Goal: Task Accomplishment & Management: Complete application form

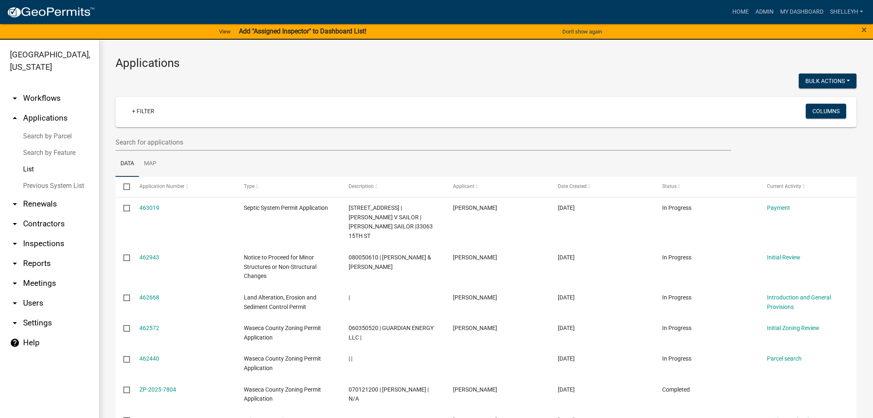
select select "1: 25"
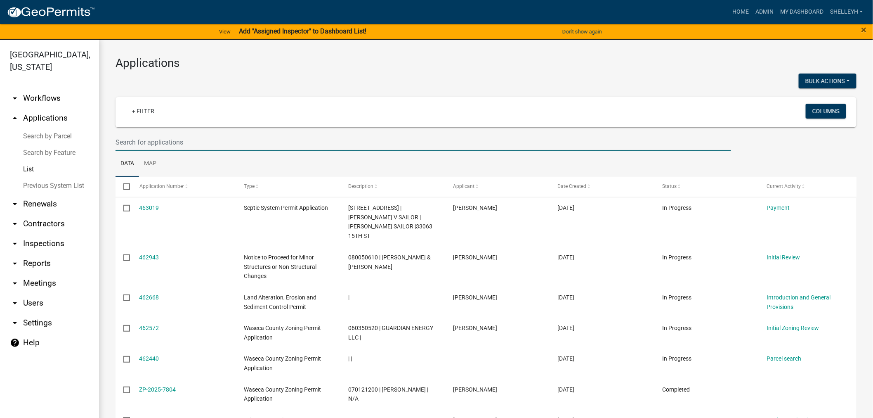
click at [156, 135] on input "text" at bounding box center [424, 142] width 616 height 17
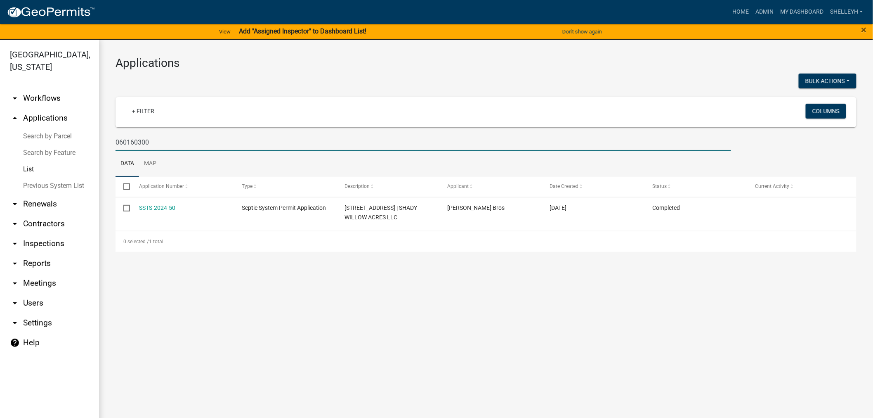
type input "060160300"
drag, startPoint x: 163, startPoint y: 143, endPoint x: 78, endPoint y: 139, distance: 85.5
click at [78, 139] on div "Waseca County, Minnesota arrow_drop_down Workflows List arrow_drop_up Applicati…" at bounding box center [436, 234] width 873 height 388
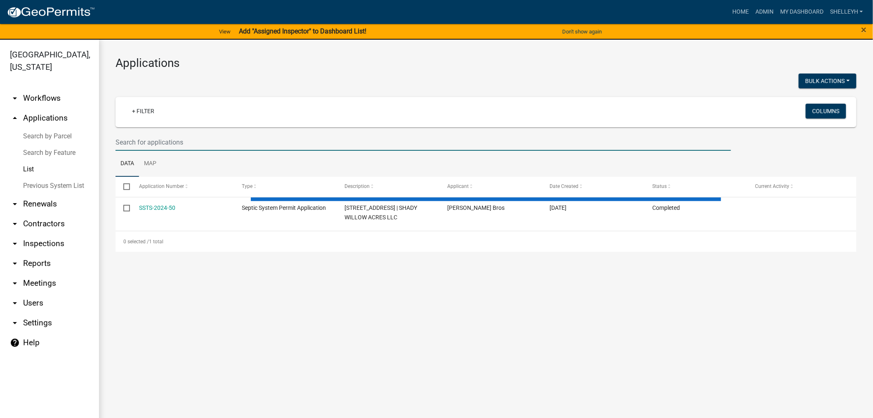
select select "1: 25"
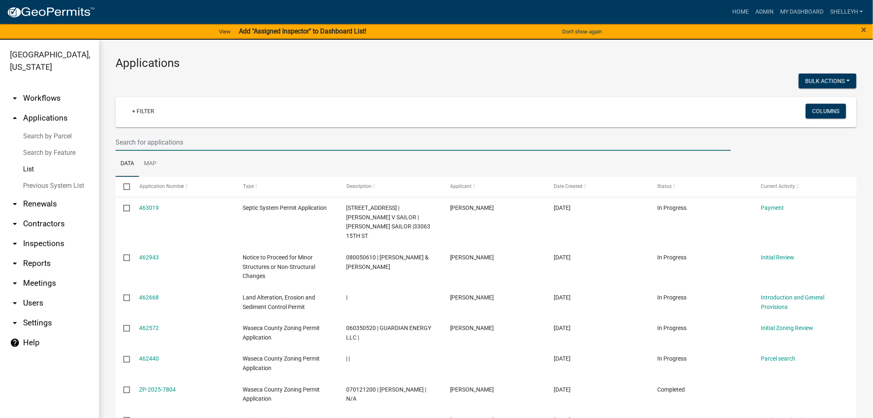
click at [164, 136] on input "text" at bounding box center [424, 142] width 616 height 17
type input "040080500"
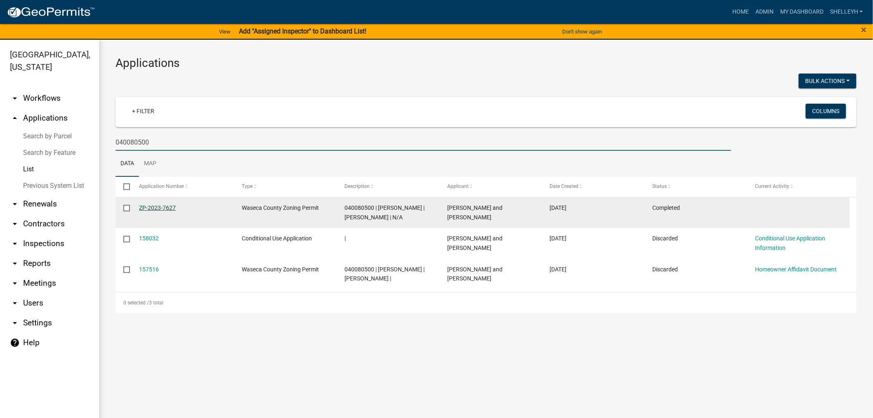
click at [157, 208] on link "ZP-2023-7627" at bounding box center [157, 207] width 37 height 7
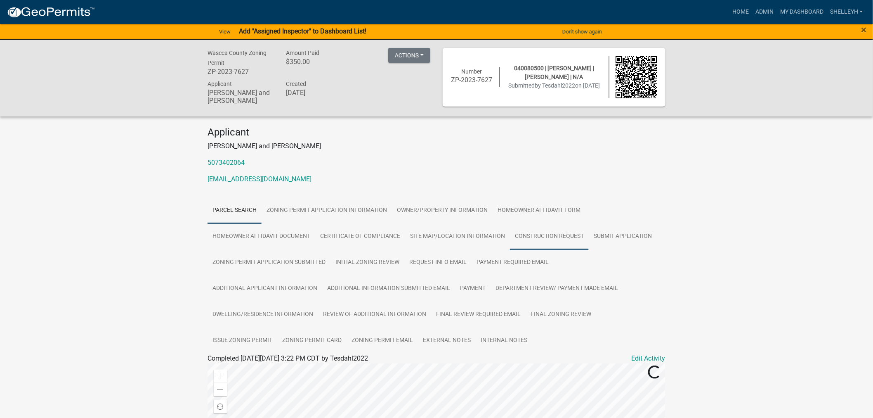
drag, startPoint x: 567, startPoint y: 236, endPoint x: 580, endPoint y: 236, distance: 12.8
click at [567, 236] on link "Construction Request" at bounding box center [549, 236] width 79 height 26
click at [518, 209] on link "Homeowner Affidavit Form" at bounding box center [539, 210] width 93 height 26
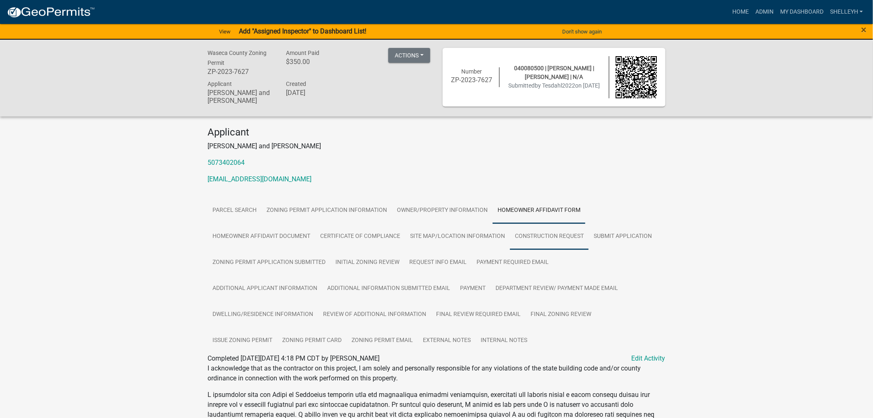
click at [553, 234] on link "Construction Request" at bounding box center [549, 236] width 79 height 26
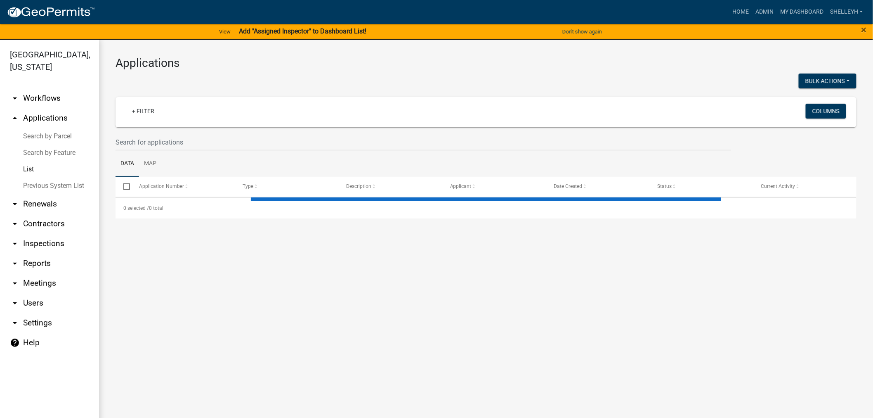
select select "1: 25"
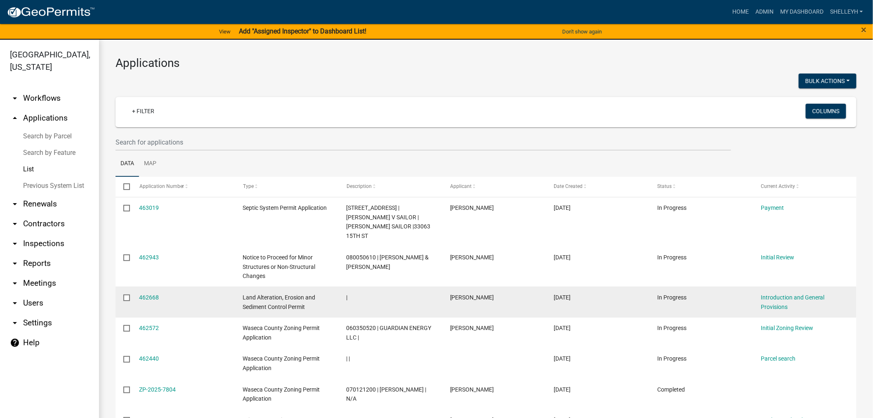
scroll to position [46, 0]
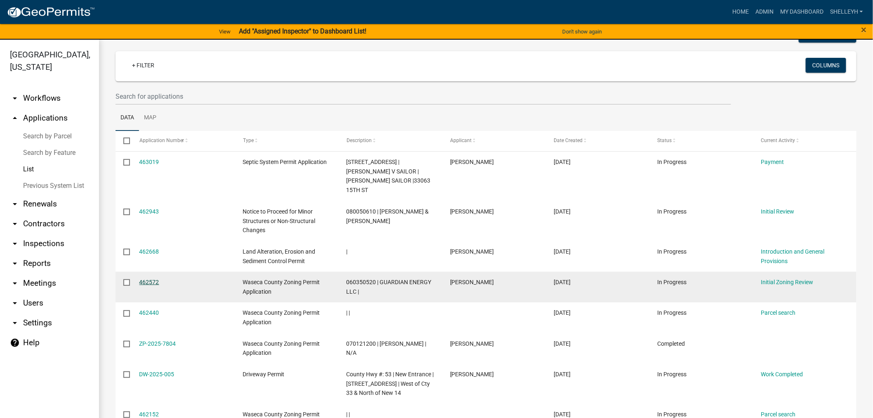
click at [144, 279] on link "462572" at bounding box center [149, 282] width 20 height 7
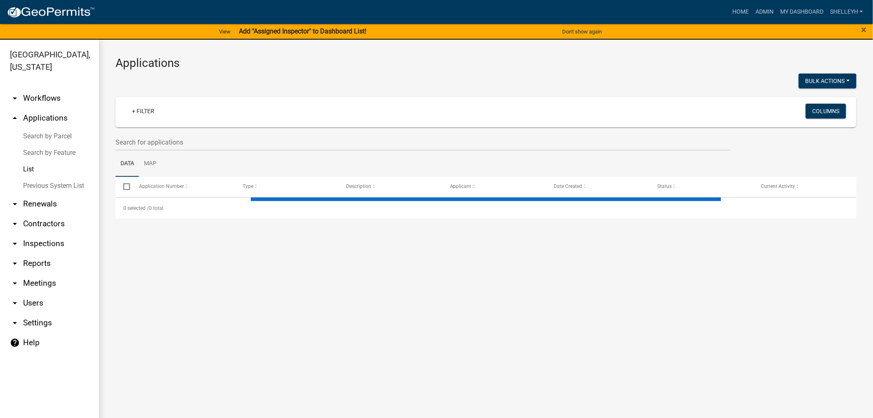
select select "1: 25"
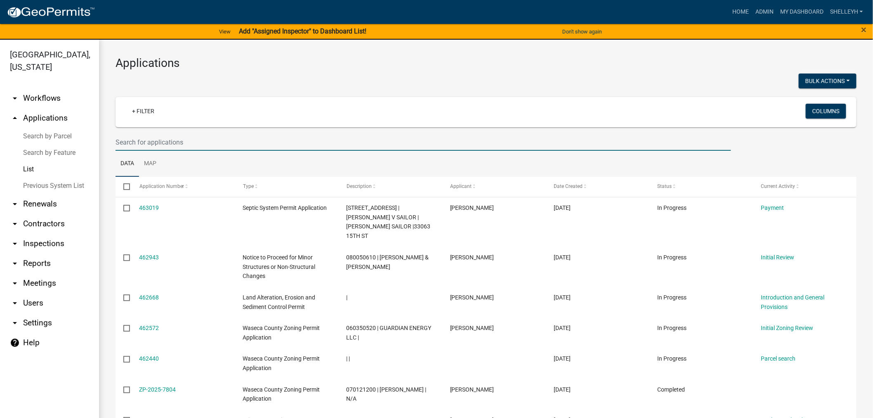
click at [217, 144] on input "text" at bounding box center [424, 142] width 616 height 17
type input "sailor"
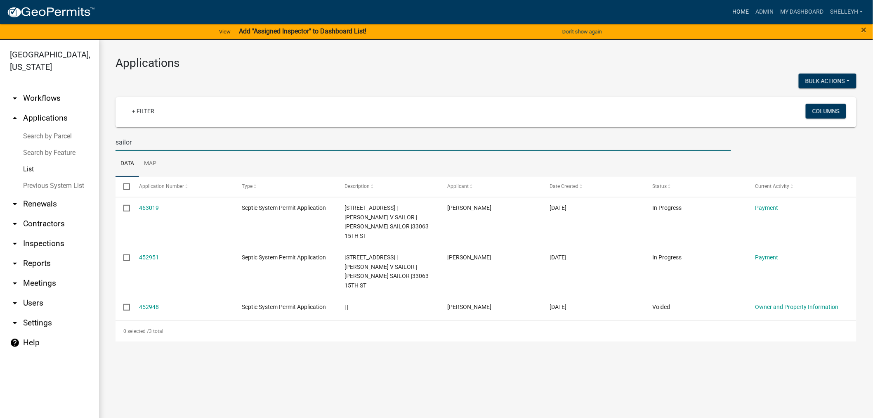
click at [737, 10] on link "Home" at bounding box center [740, 12] width 23 height 16
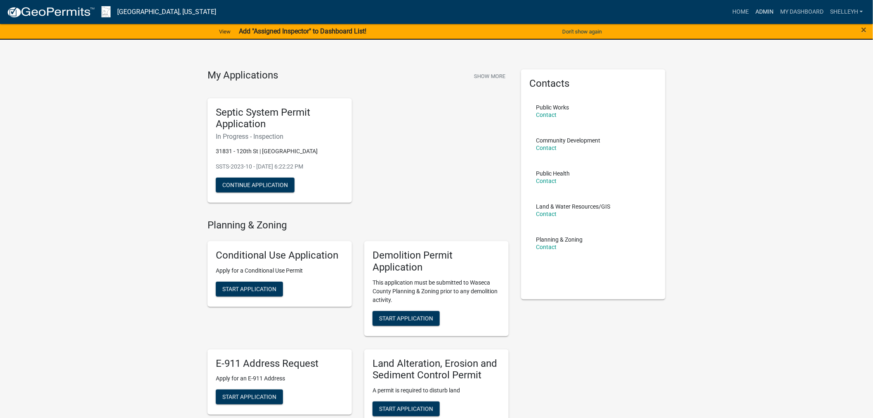
click at [765, 10] on link "Admin" at bounding box center [764, 12] width 25 height 16
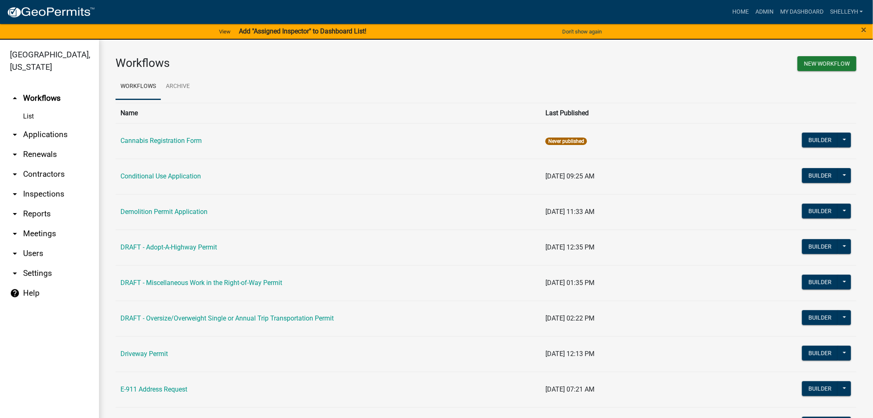
click at [50, 138] on link "arrow_drop_down Applications" at bounding box center [49, 135] width 99 height 20
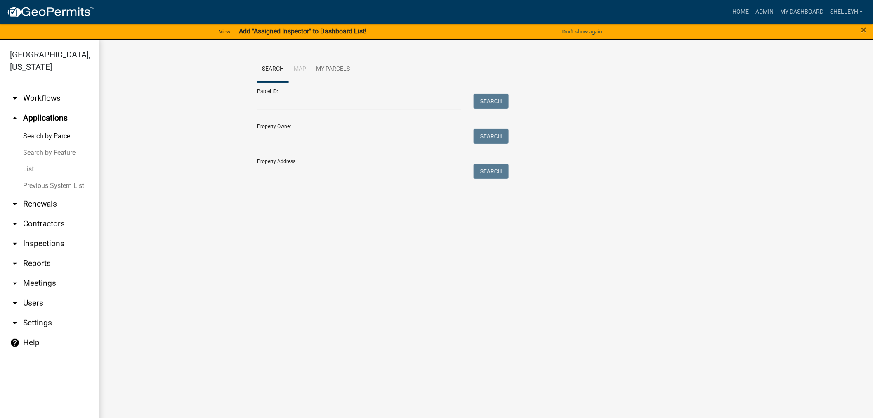
click at [24, 170] on link "List" at bounding box center [49, 169] width 99 height 17
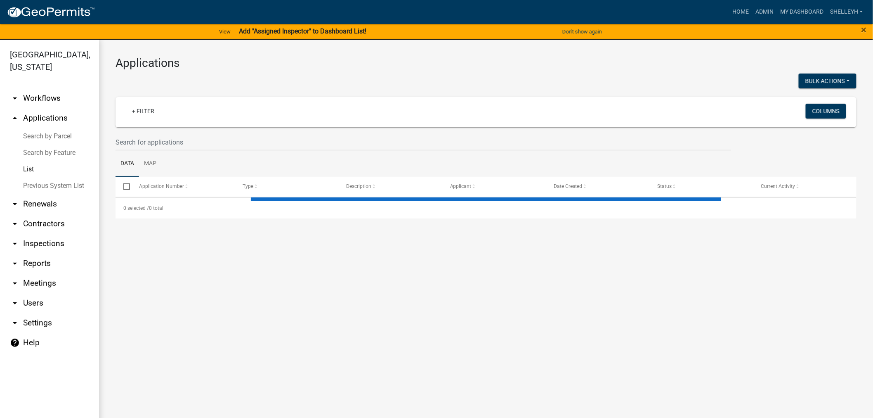
select select "1: 25"
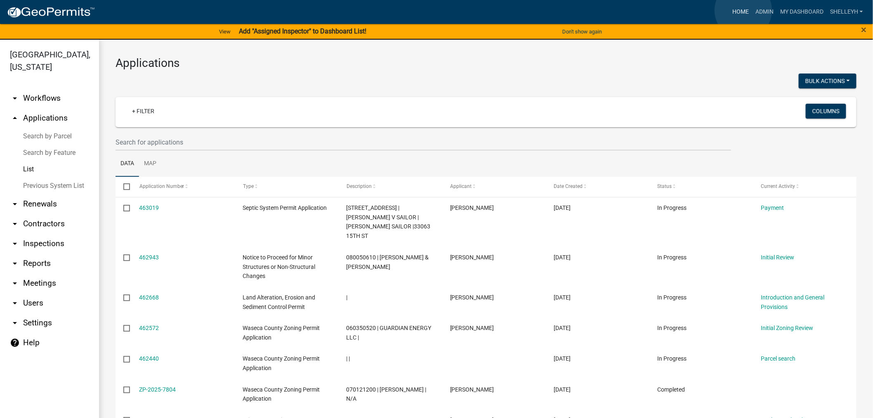
click at [744, 10] on link "Home" at bounding box center [740, 12] width 23 height 16
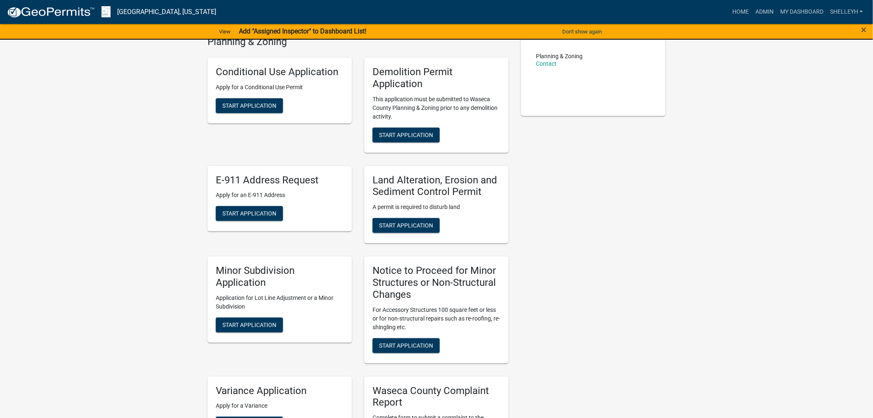
scroll to position [321, 0]
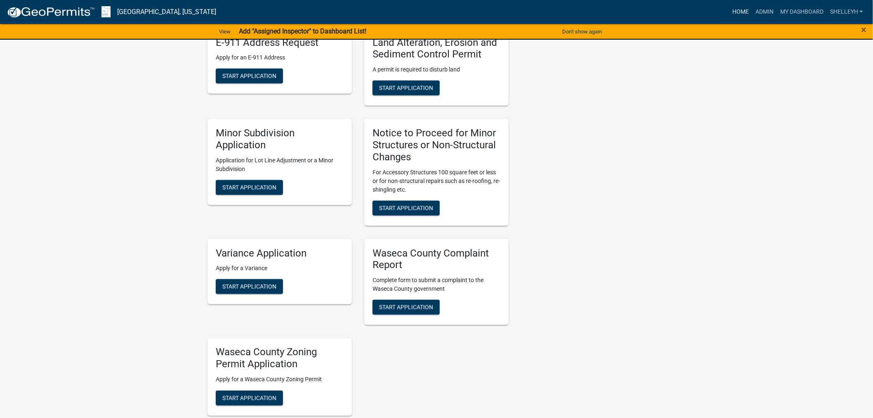
drag, startPoint x: 739, startPoint y: 11, endPoint x: 715, endPoint y: 3, distance: 25.3
click at [739, 12] on link "Home" at bounding box center [740, 12] width 23 height 16
click at [757, 9] on link "Admin" at bounding box center [764, 12] width 25 height 16
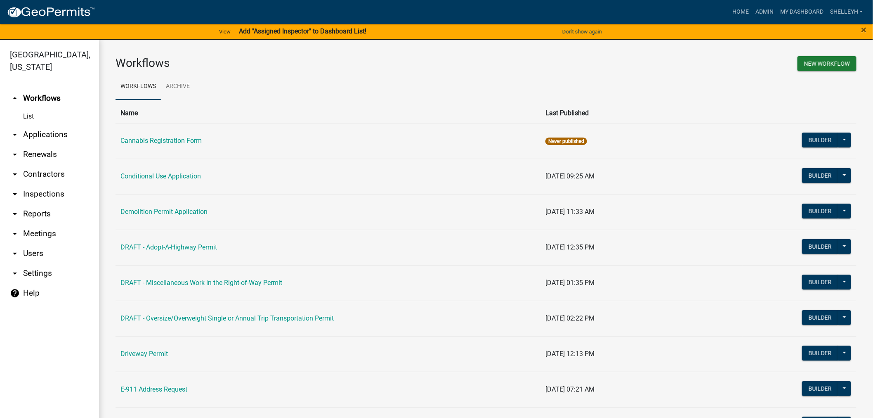
click at [31, 134] on link "arrow_drop_down Applications" at bounding box center [49, 135] width 99 height 20
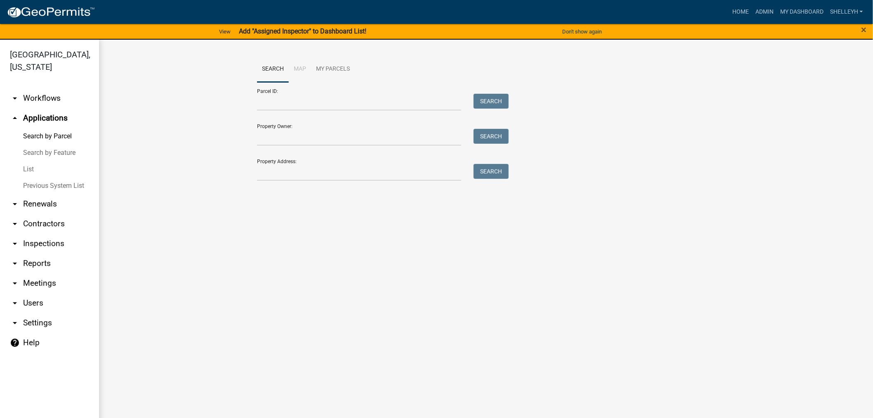
click at [26, 168] on link "List" at bounding box center [49, 169] width 99 height 17
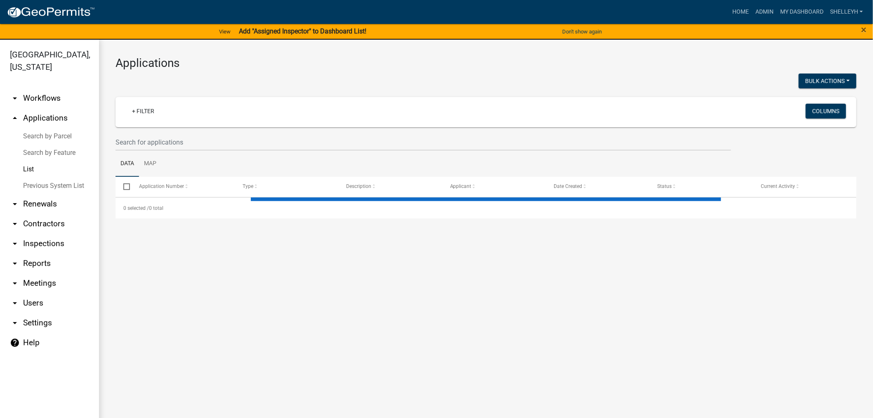
select select "1: 25"
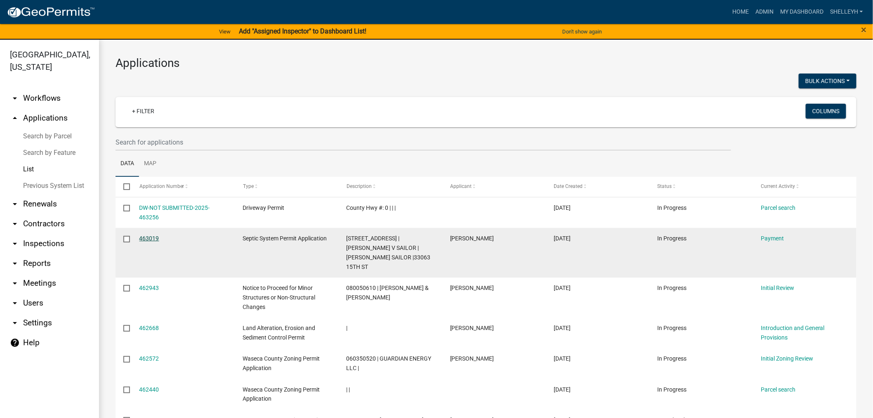
click at [147, 237] on link "463019" at bounding box center [149, 238] width 20 height 7
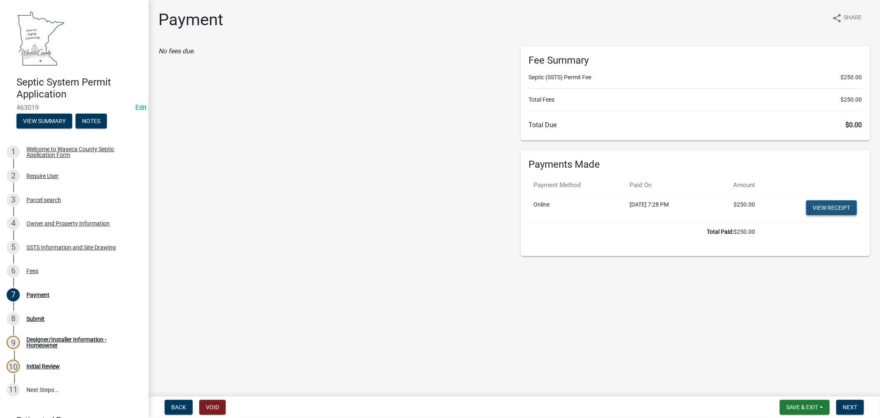
click at [831, 205] on link "View receipt" at bounding box center [831, 207] width 51 height 15
click at [857, 409] on span "Next" at bounding box center [850, 407] width 14 height 7
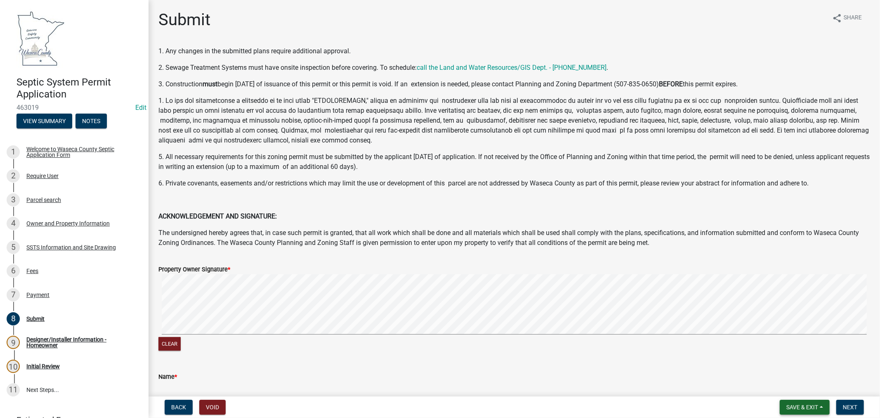
click at [795, 406] on span "Save & Exit" at bounding box center [802, 407] width 32 height 7
click at [791, 387] on button "Save & Exit" at bounding box center [797, 385] width 66 height 20
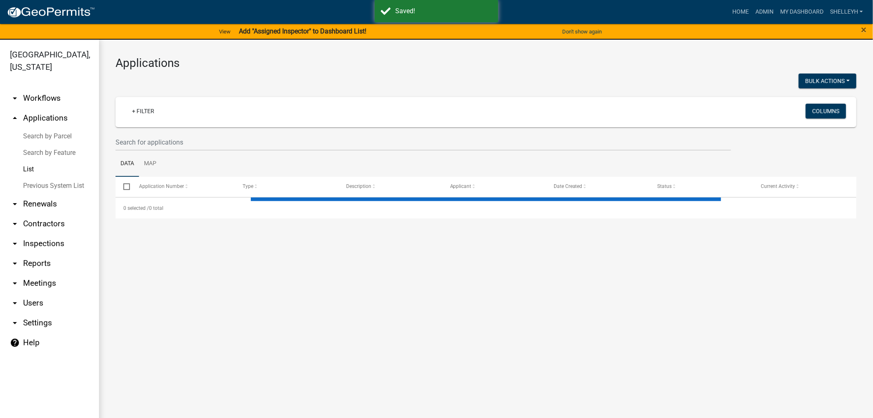
select select "1: 25"
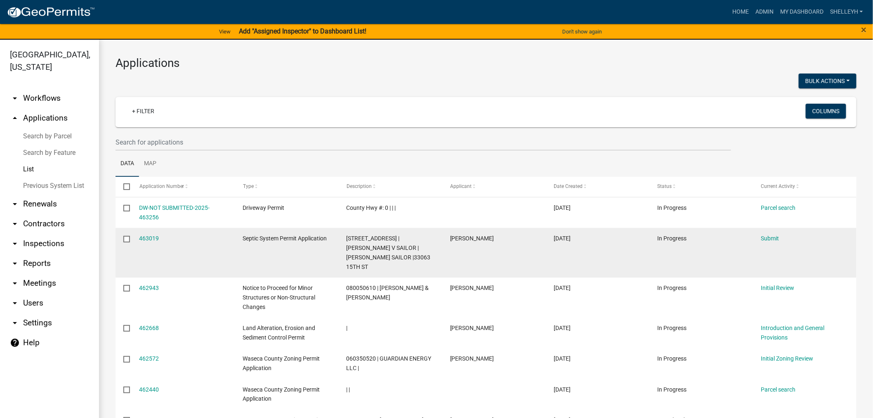
click at [148, 234] on div "463019" at bounding box center [183, 238] width 88 height 9
click at [151, 239] on link "463019" at bounding box center [149, 238] width 20 height 7
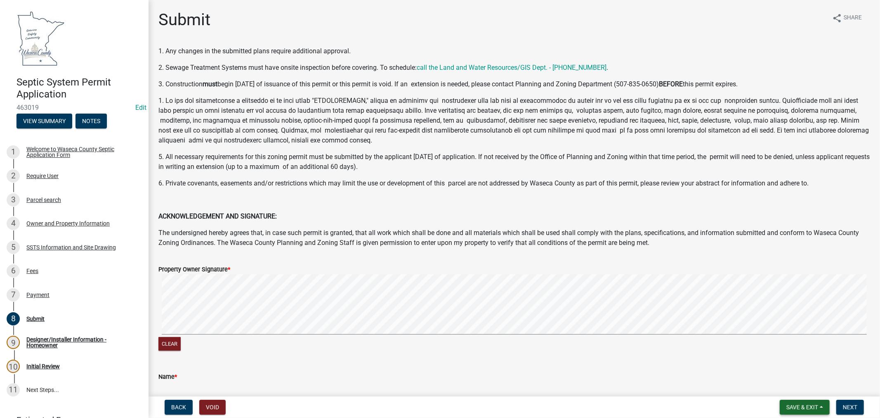
click at [796, 407] on span "Save & Exit" at bounding box center [802, 407] width 32 height 7
click at [793, 387] on button "Save & Exit" at bounding box center [797, 385] width 66 height 20
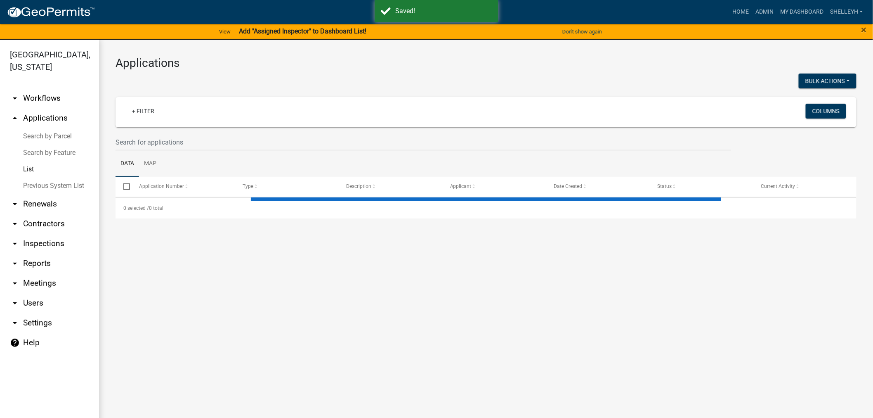
select select "1: 25"
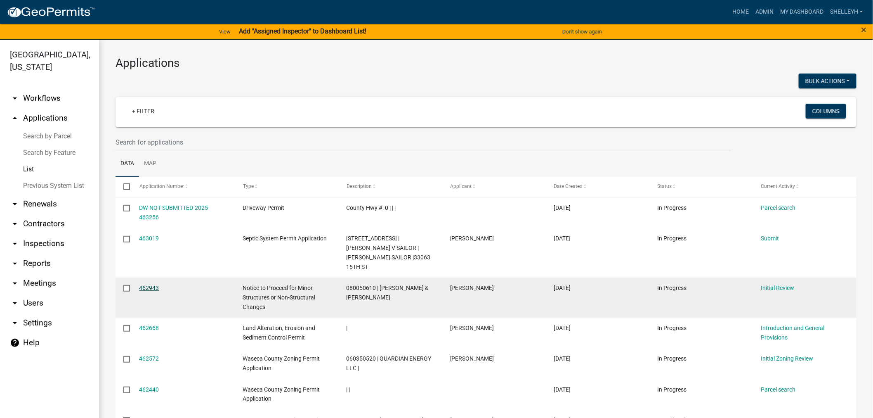
click at [145, 284] on link "462943" at bounding box center [149, 287] width 20 height 7
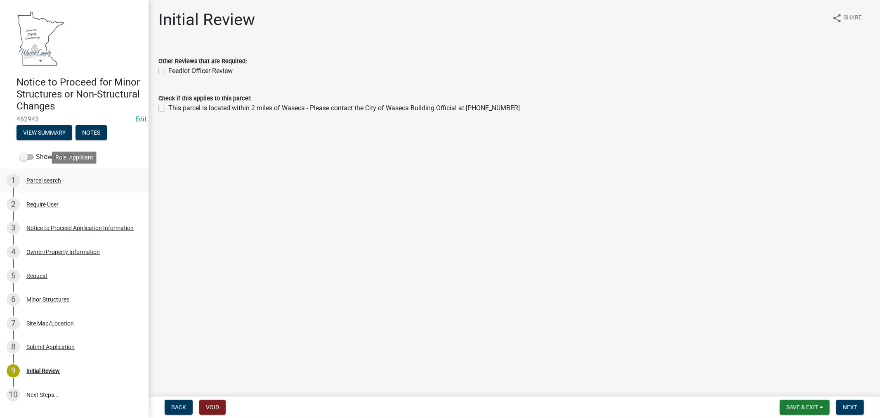
click at [50, 179] on div "Parcel search" at bounding box center [43, 180] width 35 height 6
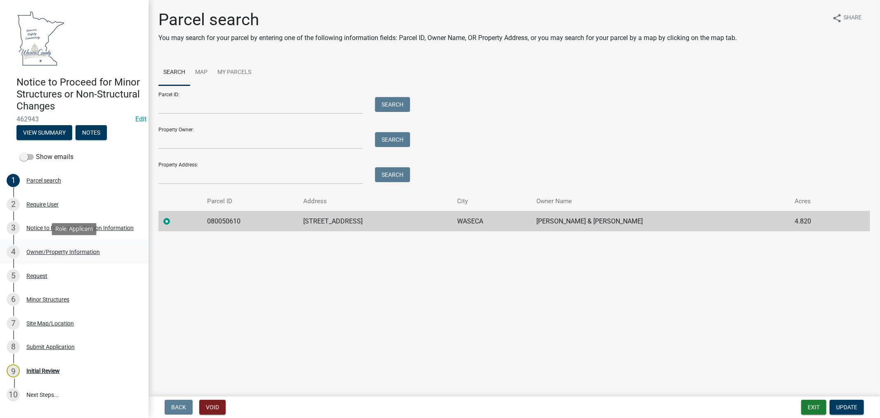
click at [50, 251] on div "Owner/Property Information" at bounding box center [62, 252] width 73 height 6
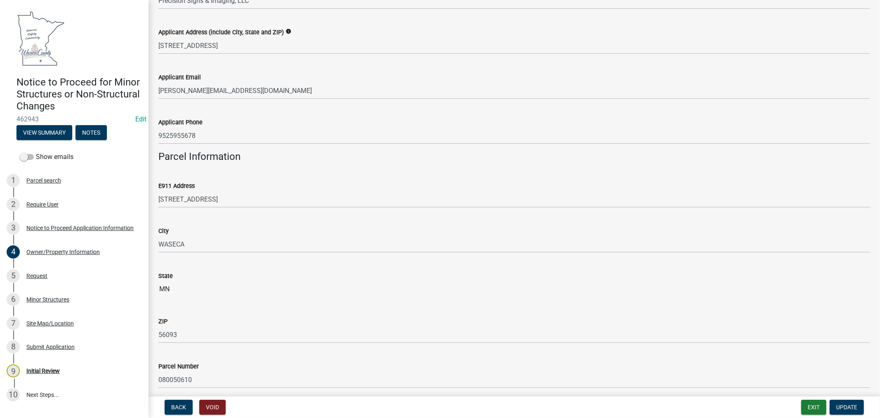
scroll to position [458, 0]
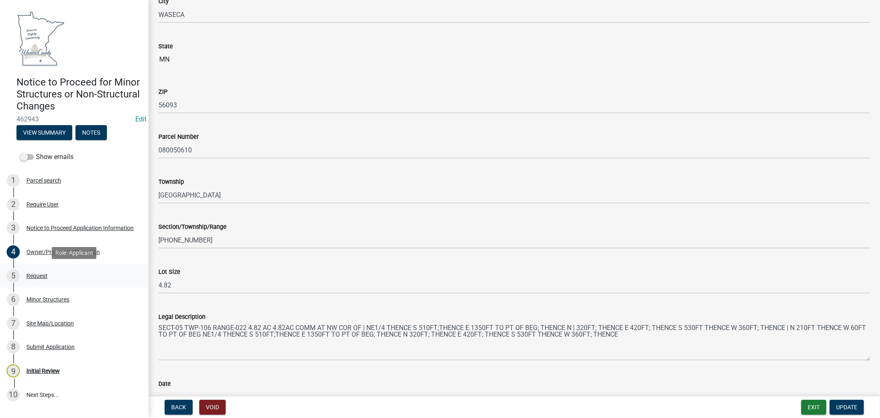
drag, startPoint x: 36, startPoint y: 275, endPoint x: 43, endPoint y: 274, distance: 7.1
click at [36, 275] on div "Request" at bounding box center [36, 276] width 21 height 6
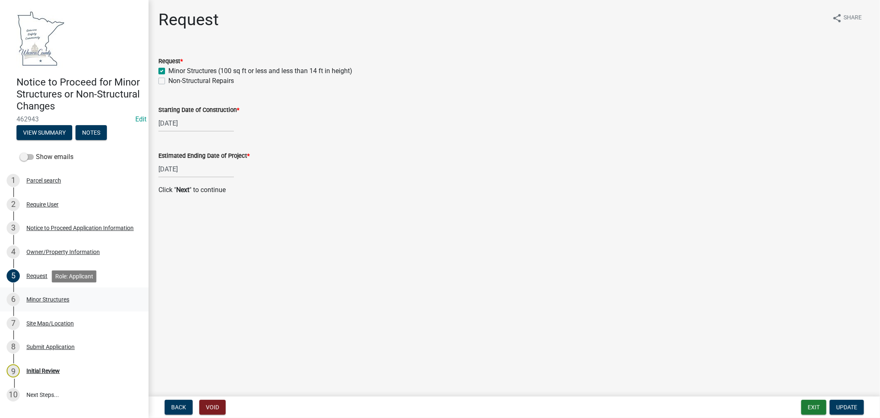
click at [39, 300] on div "Minor Structures" at bounding box center [47, 299] width 43 height 6
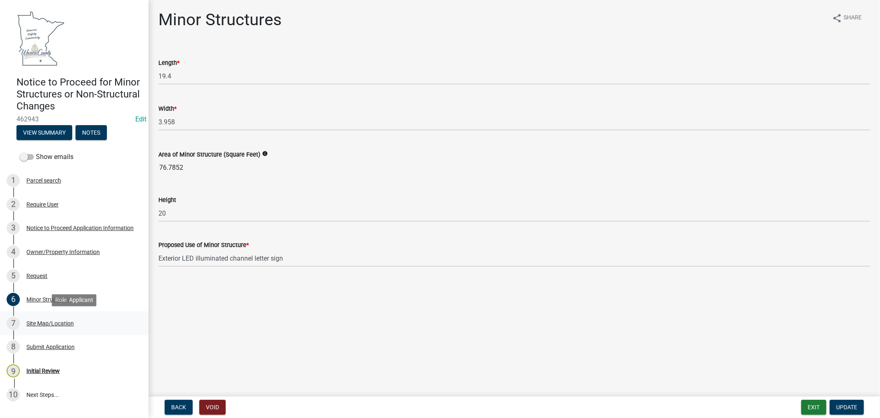
click at [36, 323] on div "Site Map/Location" at bounding box center [49, 323] width 47 height 6
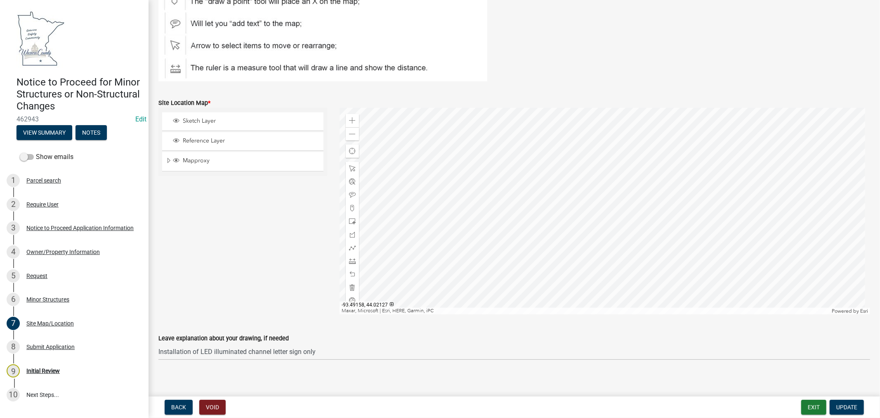
scroll to position [143, 0]
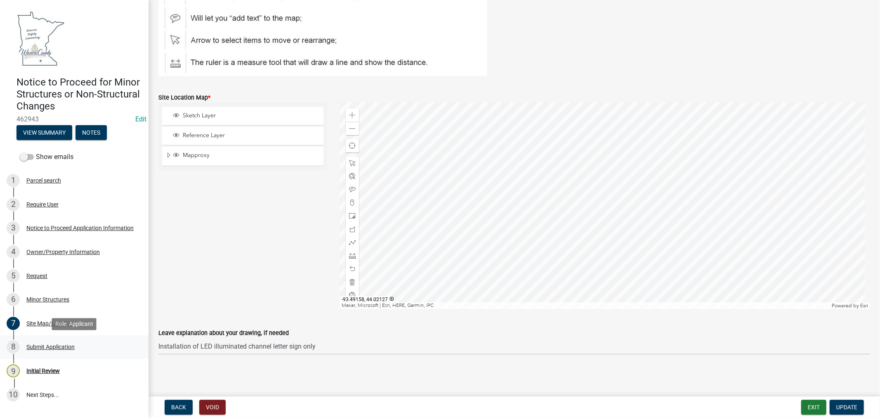
click at [55, 347] on div "Submit Application" at bounding box center [50, 347] width 48 height 6
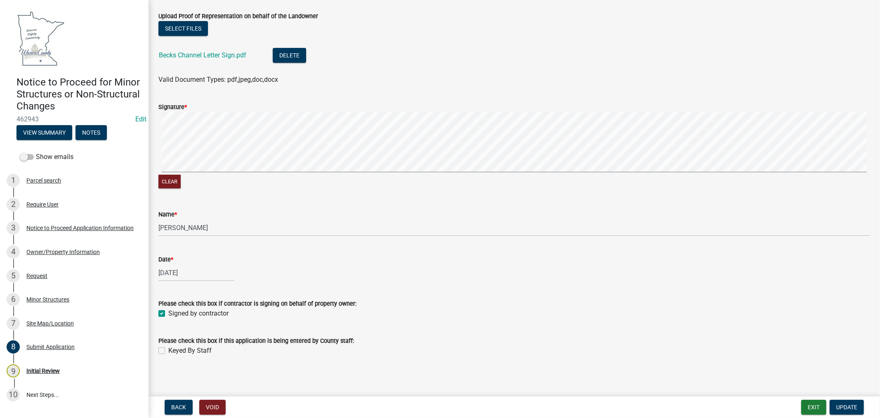
scroll to position [99, 0]
click at [39, 322] on div "Site Map/Location" at bounding box center [49, 323] width 47 height 6
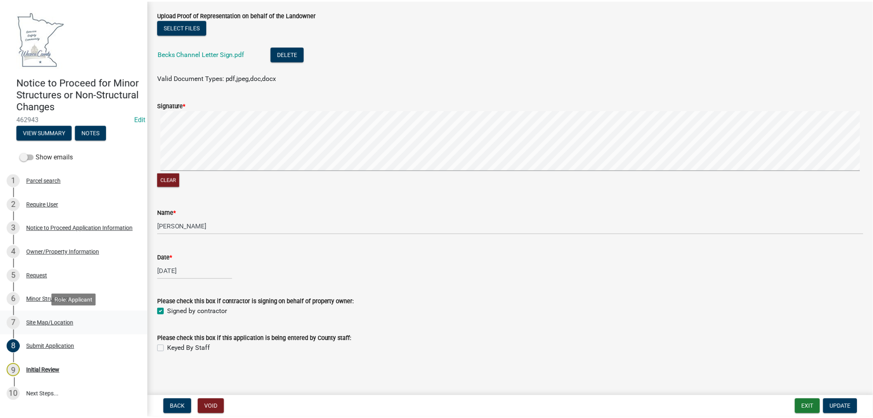
scroll to position [0, 0]
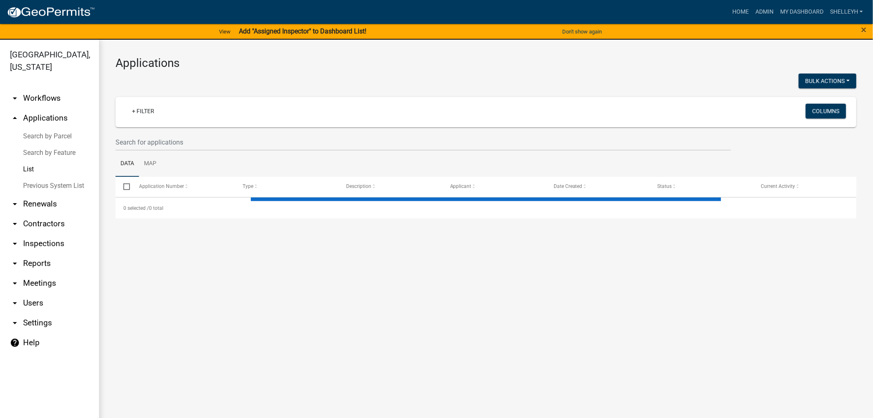
select select "1: 25"
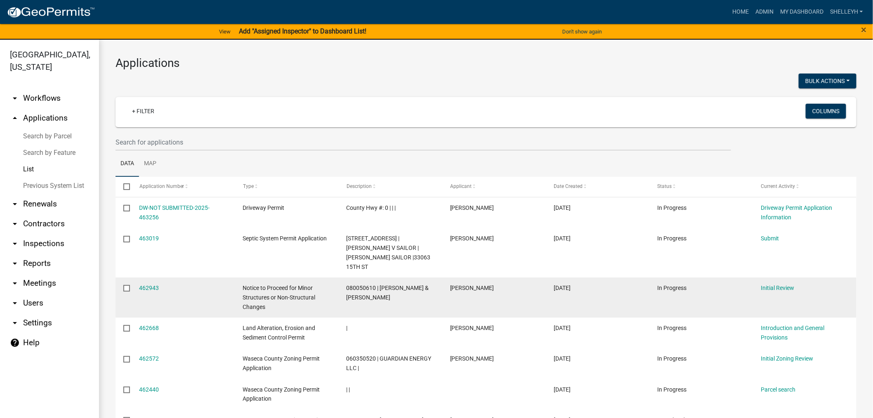
click at [145, 283] on div "462943" at bounding box center [183, 287] width 88 height 9
click at [147, 284] on link "462943" at bounding box center [149, 287] width 20 height 7
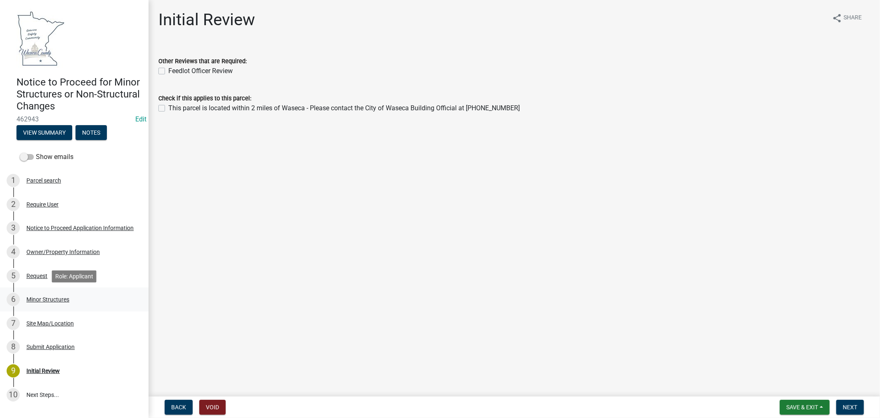
click at [36, 297] on div "Minor Structures" at bounding box center [47, 299] width 43 height 6
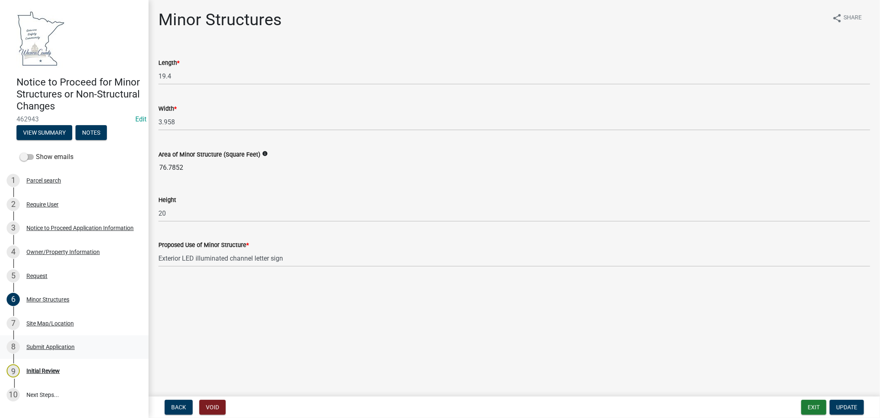
click at [40, 345] on div "Submit Application" at bounding box center [50, 347] width 48 height 6
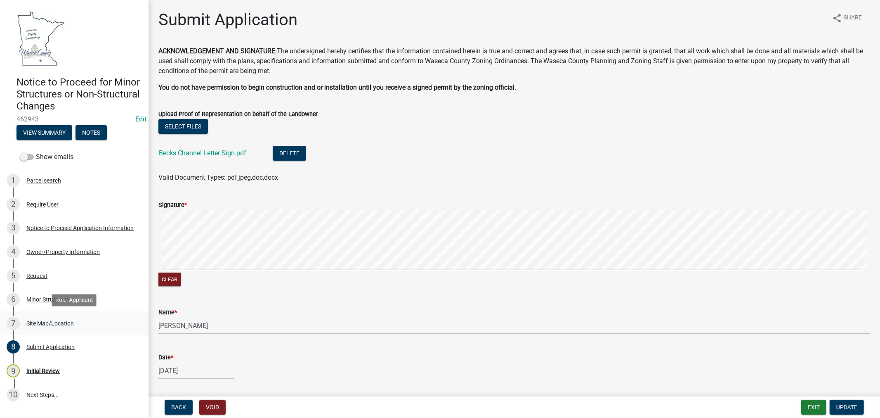
click at [42, 321] on div "Site Map/Location" at bounding box center [49, 323] width 47 height 6
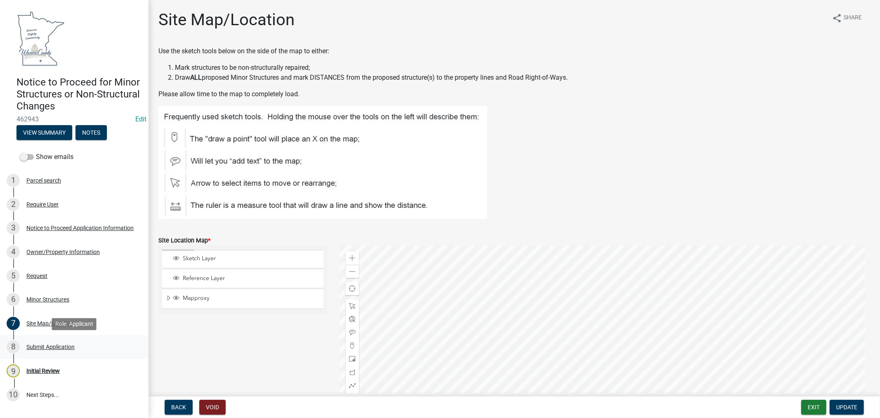
click at [48, 348] on div "Submit Application" at bounding box center [50, 347] width 48 height 6
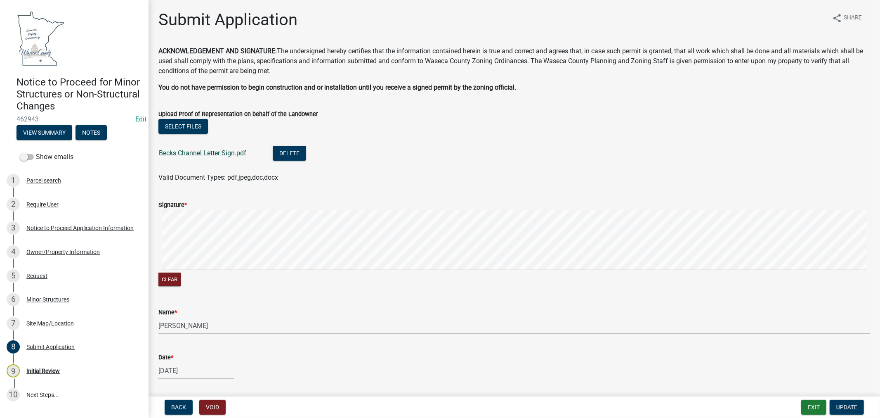
click at [210, 154] on link "Becks Channel Letter Sign.pdf" at bounding box center [202, 153] width 87 height 8
click at [34, 323] on div "Site Map/Location" at bounding box center [49, 323] width 47 height 6
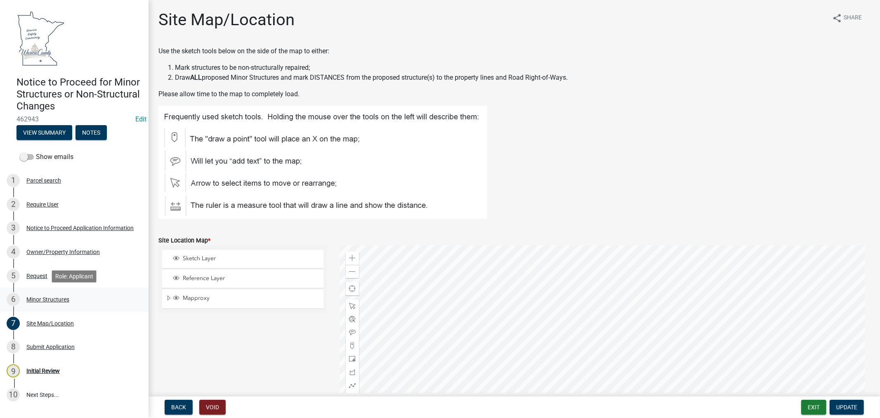
click at [32, 298] on div "Minor Structures" at bounding box center [47, 299] width 43 height 6
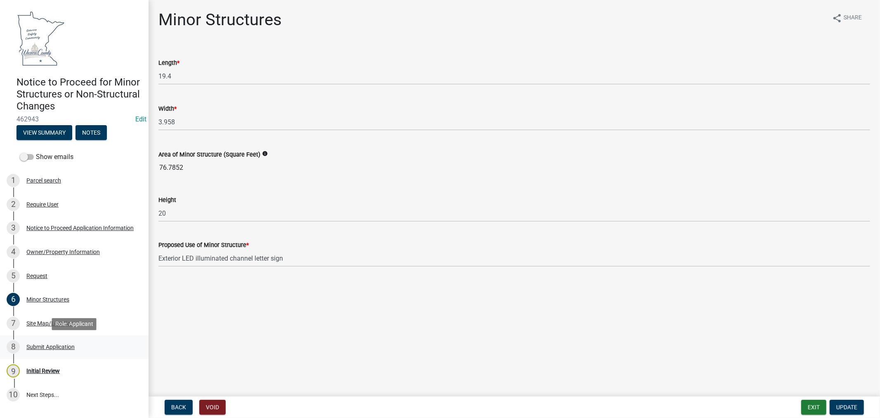
drag, startPoint x: 46, startPoint y: 345, endPoint x: 55, endPoint y: 338, distance: 12.0
click at [46, 346] on div "Submit Application" at bounding box center [50, 347] width 48 height 6
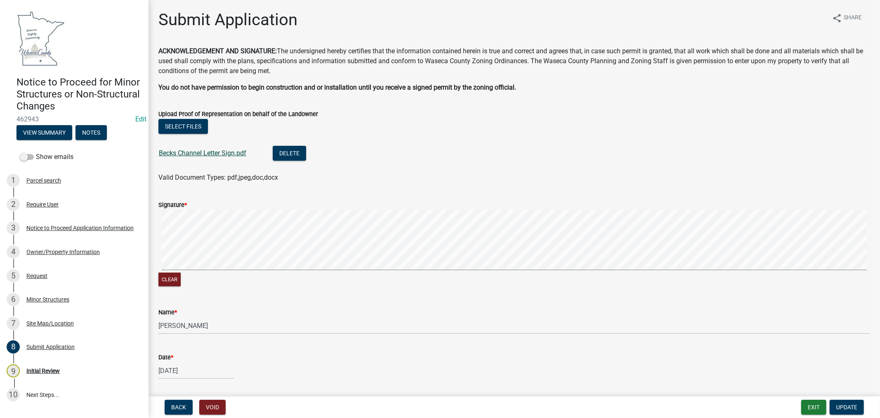
click at [190, 152] on link "Becks Channel Letter Sign.pdf" at bounding box center [202, 153] width 87 height 8
click at [46, 180] on div "Parcel search" at bounding box center [43, 180] width 35 height 6
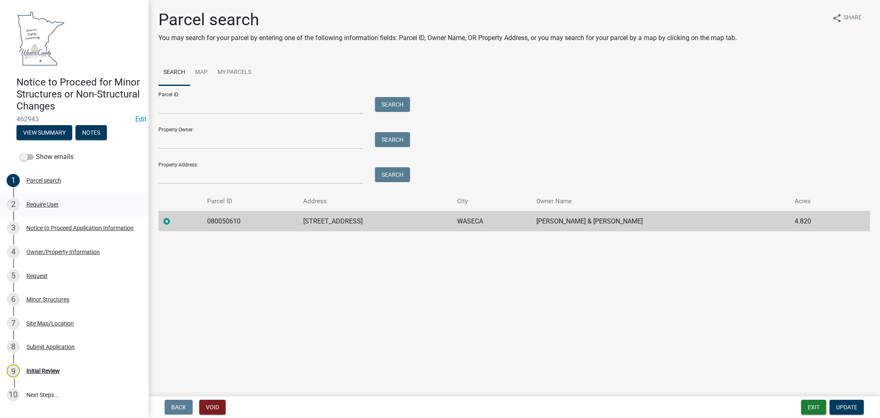
click at [42, 207] on div "Require User" at bounding box center [42, 204] width 32 height 6
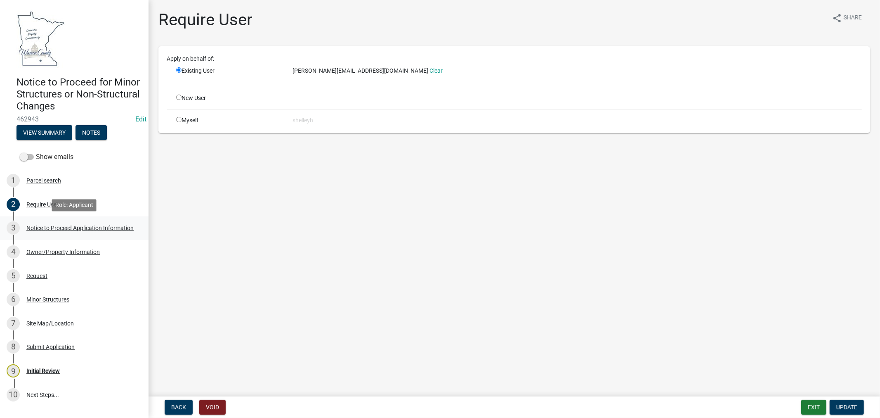
click at [40, 228] on div "Notice to Proceed Application Information" at bounding box center [79, 228] width 107 height 6
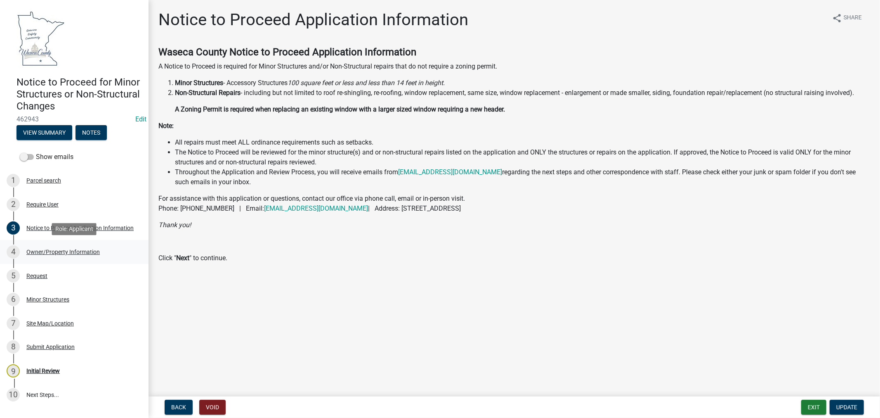
click at [61, 251] on div "Owner/Property Information" at bounding box center [62, 252] width 73 height 6
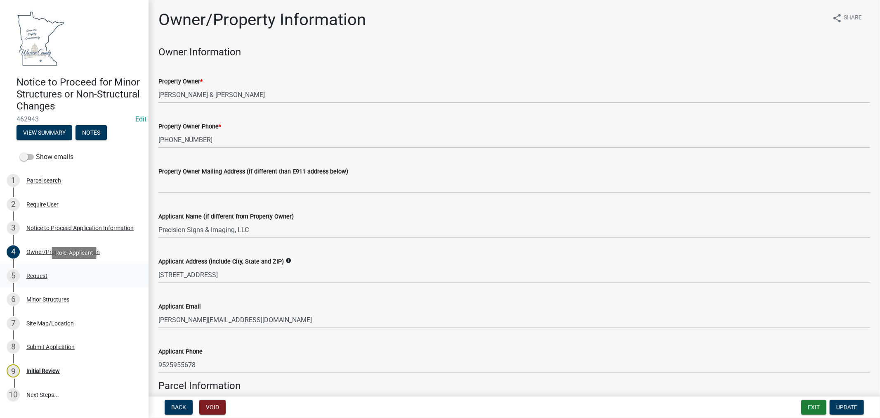
click at [38, 274] on div "Request" at bounding box center [36, 276] width 21 height 6
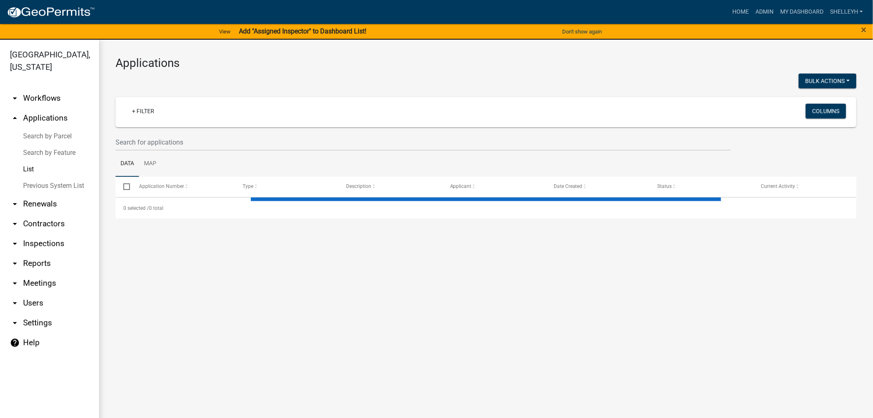
select select "1: 25"
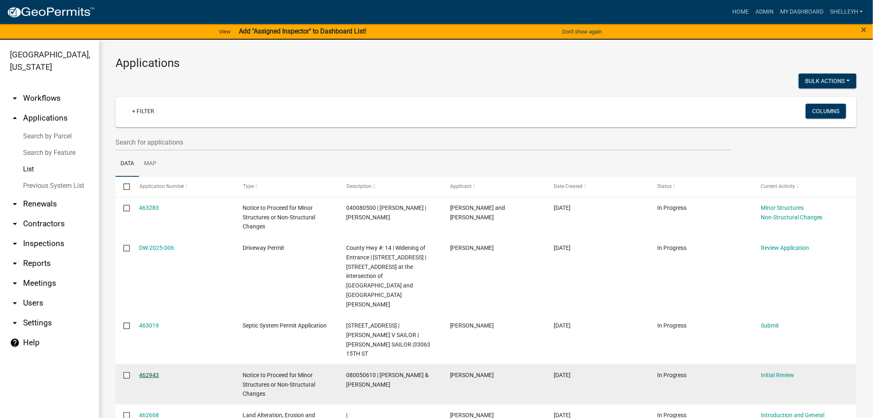
click at [146, 371] on link "462943" at bounding box center [149, 374] width 20 height 7
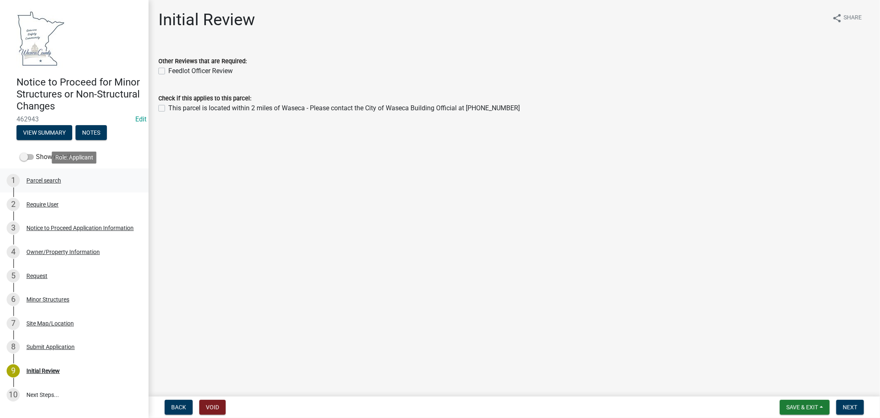
click at [44, 178] on div "Parcel search" at bounding box center [43, 180] width 35 height 6
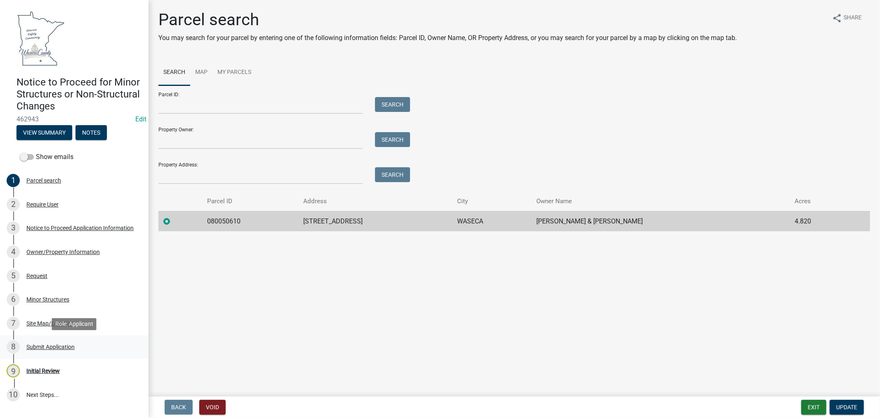
click at [50, 347] on div "Submit Application" at bounding box center [50, 347] width 48 height 6
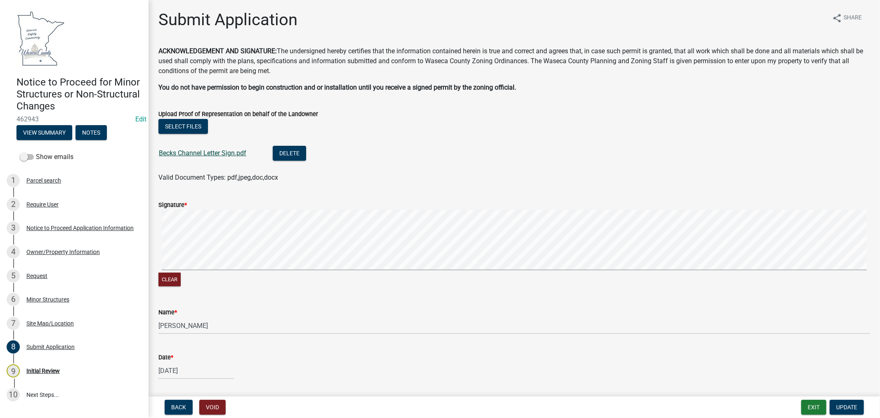
click at [224, 154] on link "Becks Channel Letter Sign.pdf" at bounding box center [202, 153] width 87 height 8
click at [811, 404] on button "Exit" at bounding box center [813, 406] width 25 height 15
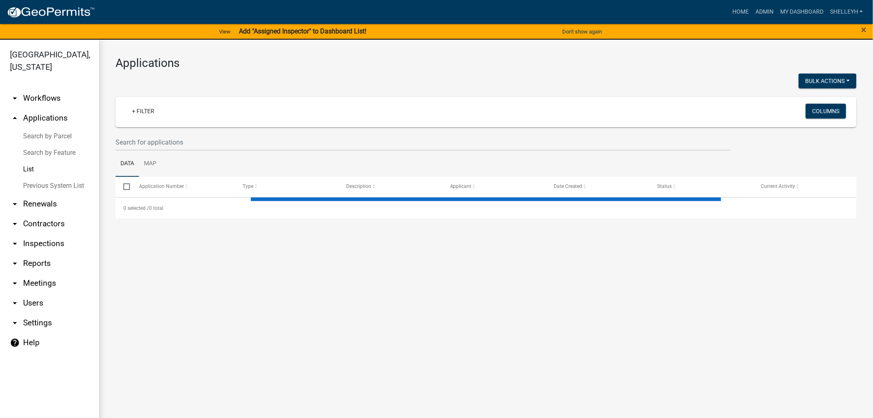
select select "1: 25"
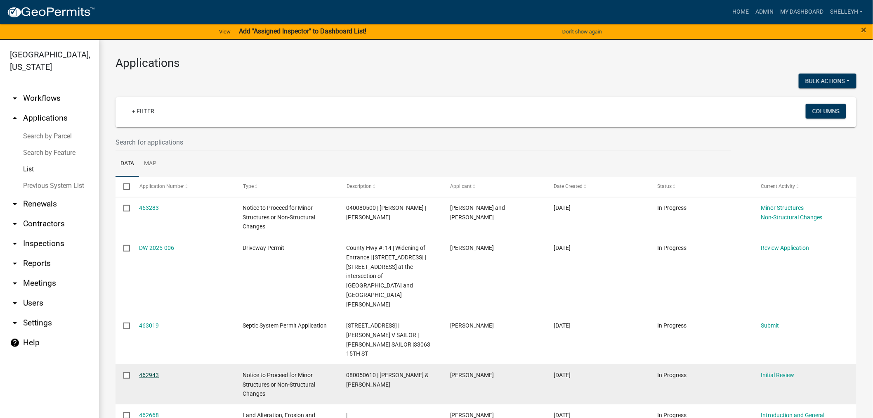
click at [143, 371] on link "462943" at bounding box center [149, 374] width 20 height 7
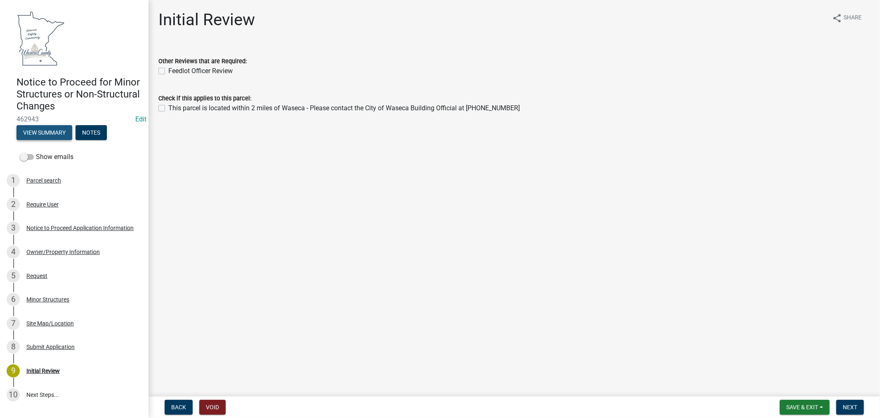
click at [44, 133] on button "View Summary" at bounding box center [45, 132] width 56 height 15
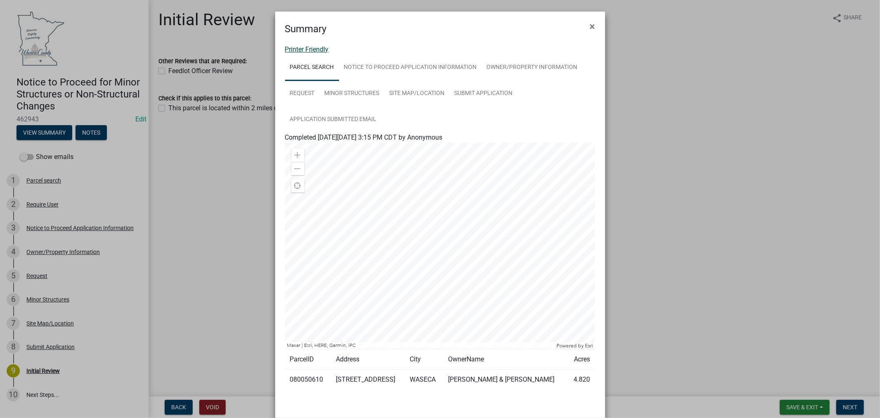
click at [312, 49] on link "Printer Friendly" at bounding box center [307, 49] width 44 height 8
click at [590, 26] on span "×" at bounding box center [592, 27] width 5 height 12
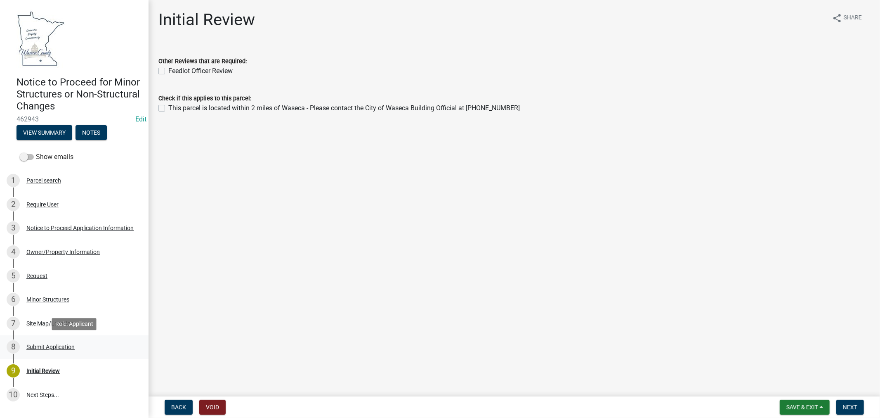
click at [38, 347] on div "Submit Application" at bounding box center [50, 347] width 48 height 6
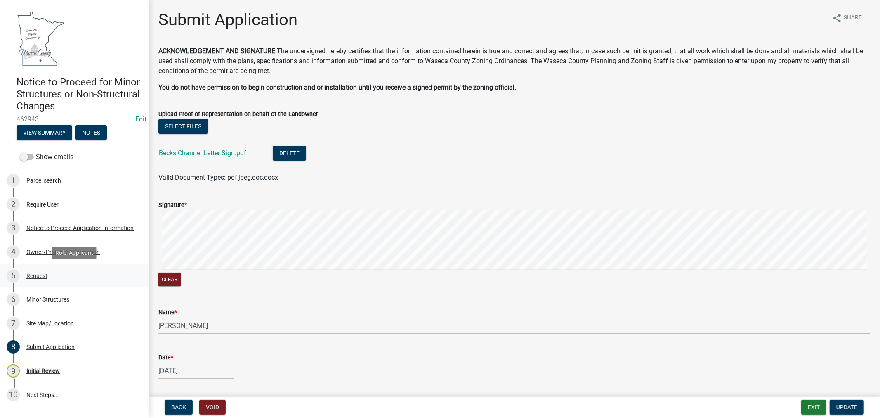
click at [39, 275] on div "Request" at bounding box center [36, 276] width 21 height 6
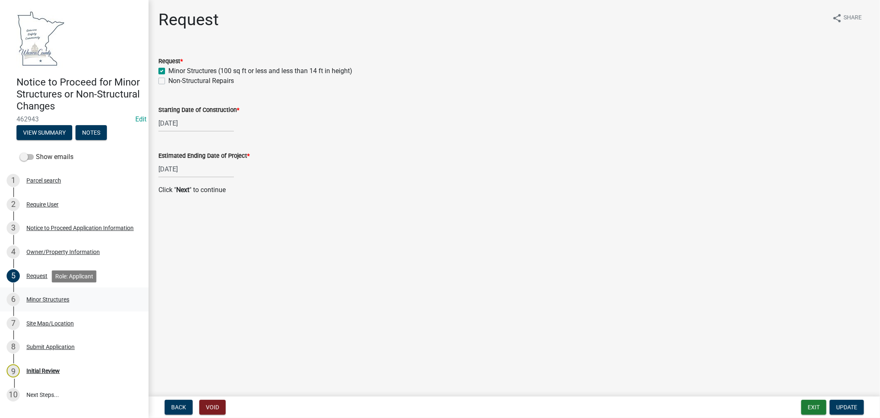
click at [46, 298] on div "Minor Structures" at bounding box center [47, 299] width 43 height 6
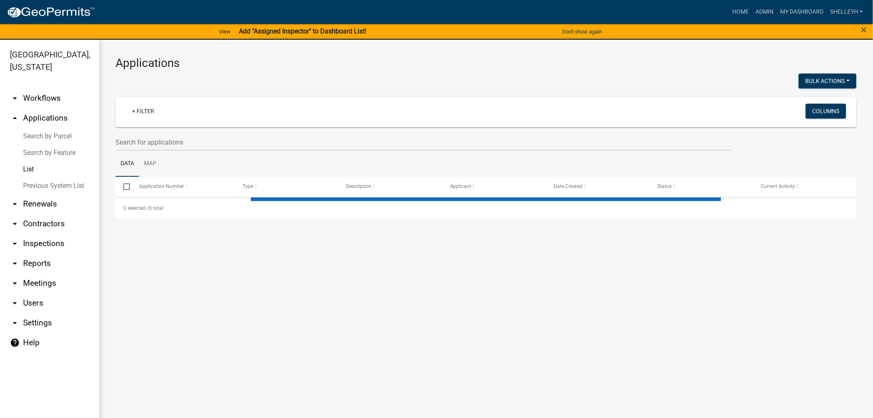
select select "1: 25"
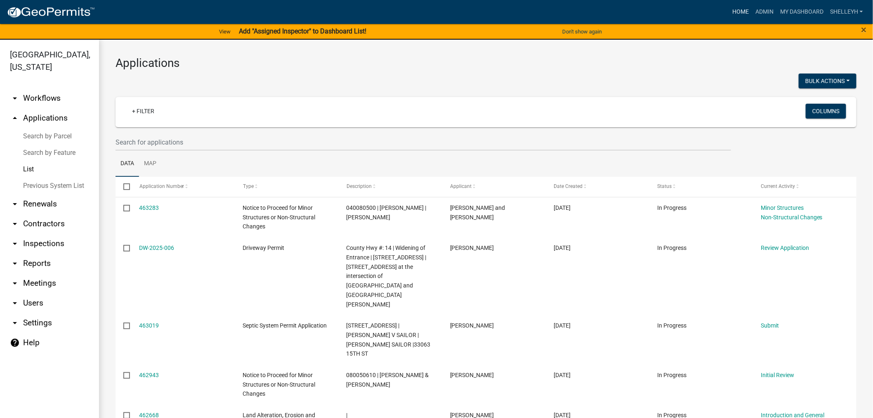
click at [741, 11] on link "Home" at bounding box center [740, 12] width 23 height 16
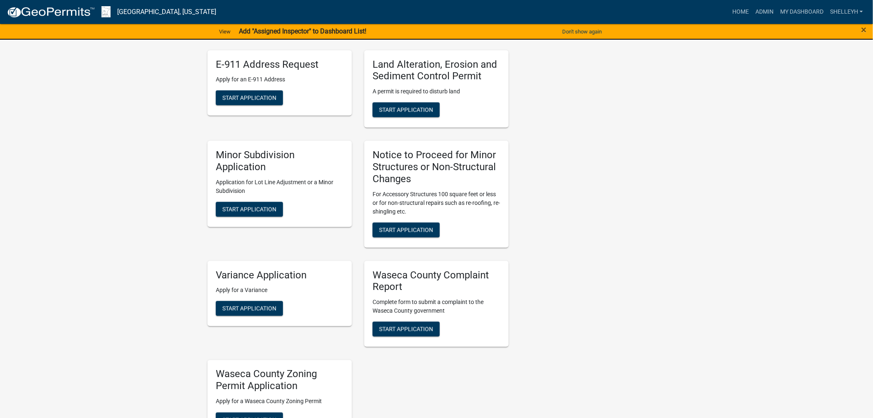
scroll to position [366, 0]
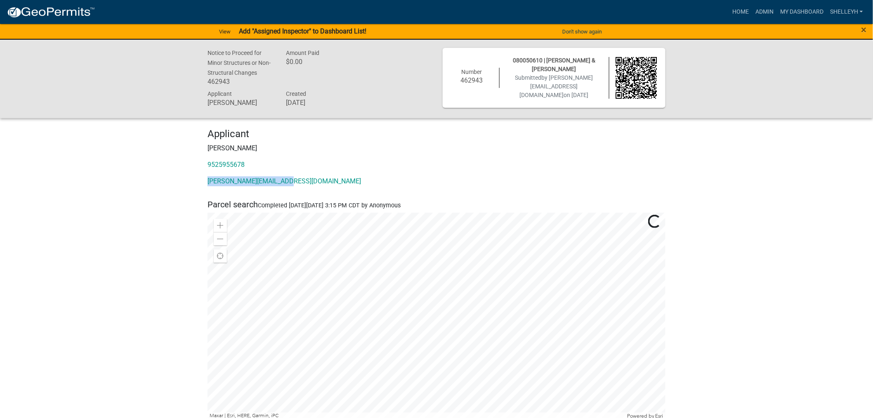
drag, startPoint x: 297, startPoint y: 182, endPoint x: 204, endPoint y: 181, distance: 93.3
click at [204, 181] on div "Applicant [PERSON_NAME] 9525955678 [PERSON_NAME][EMAIL_ADDRESS][DOMAIN_NAME]" at bounding box center [436, 160] width 470 height 65
copy link "[PERSON_NAME][EMAIL_ADDRESS][DOMAIN_NAME]"
